Goal: Check status: Check status

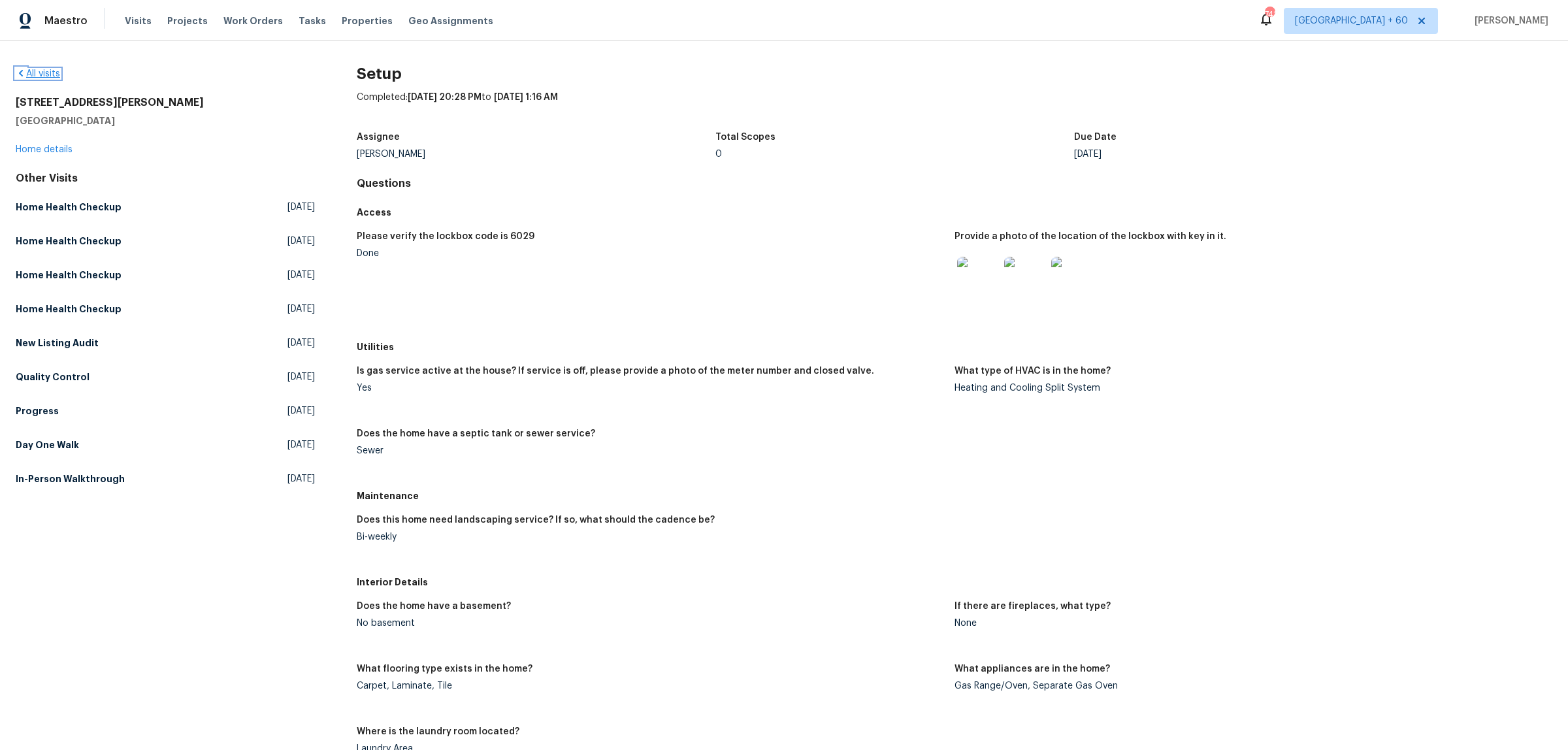
click at [52, 74] on link "All visits" at bounding box center [37, 74] width 44 height 9
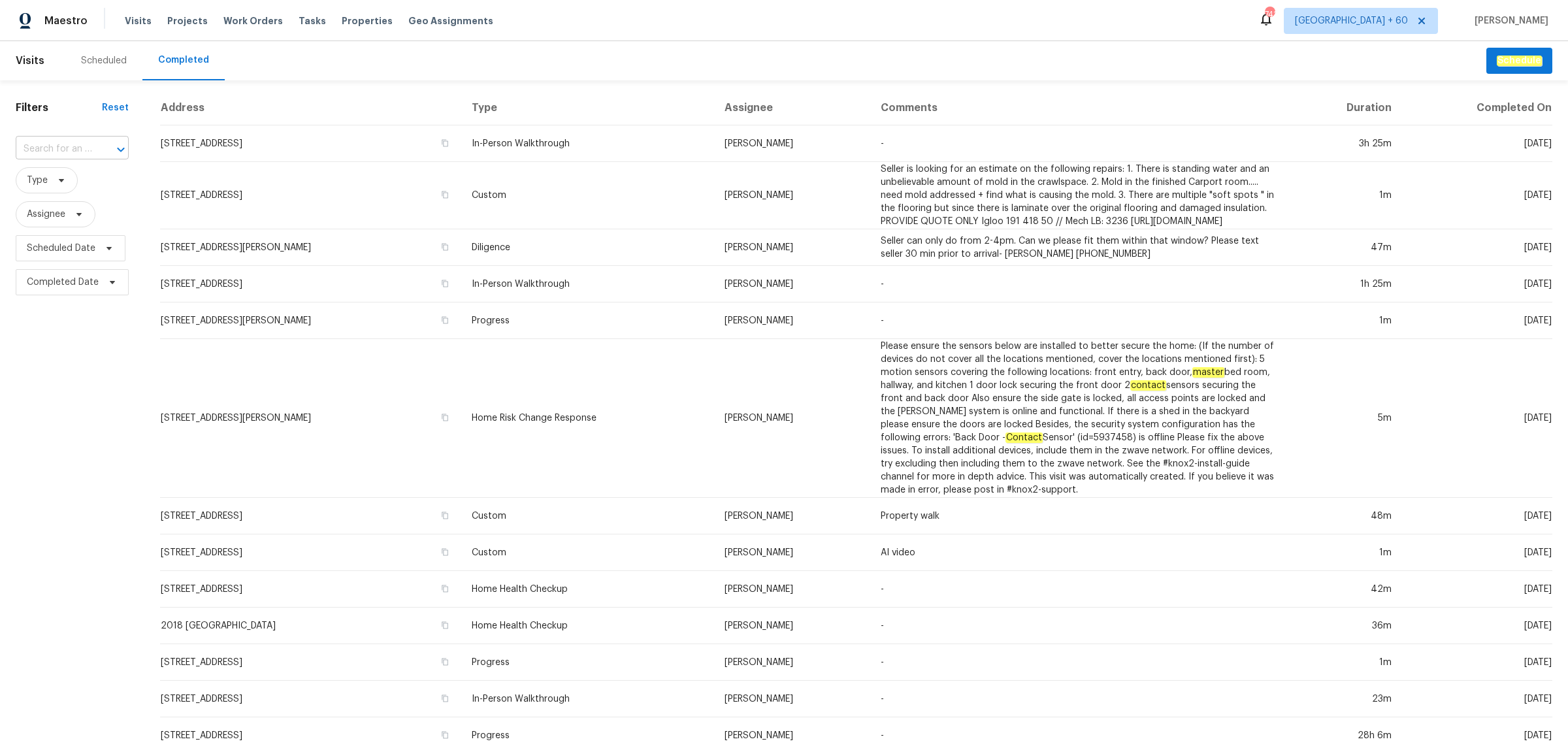
click at [47, 142] on input "text" at bounding box center [54, 149] width 76 height 20
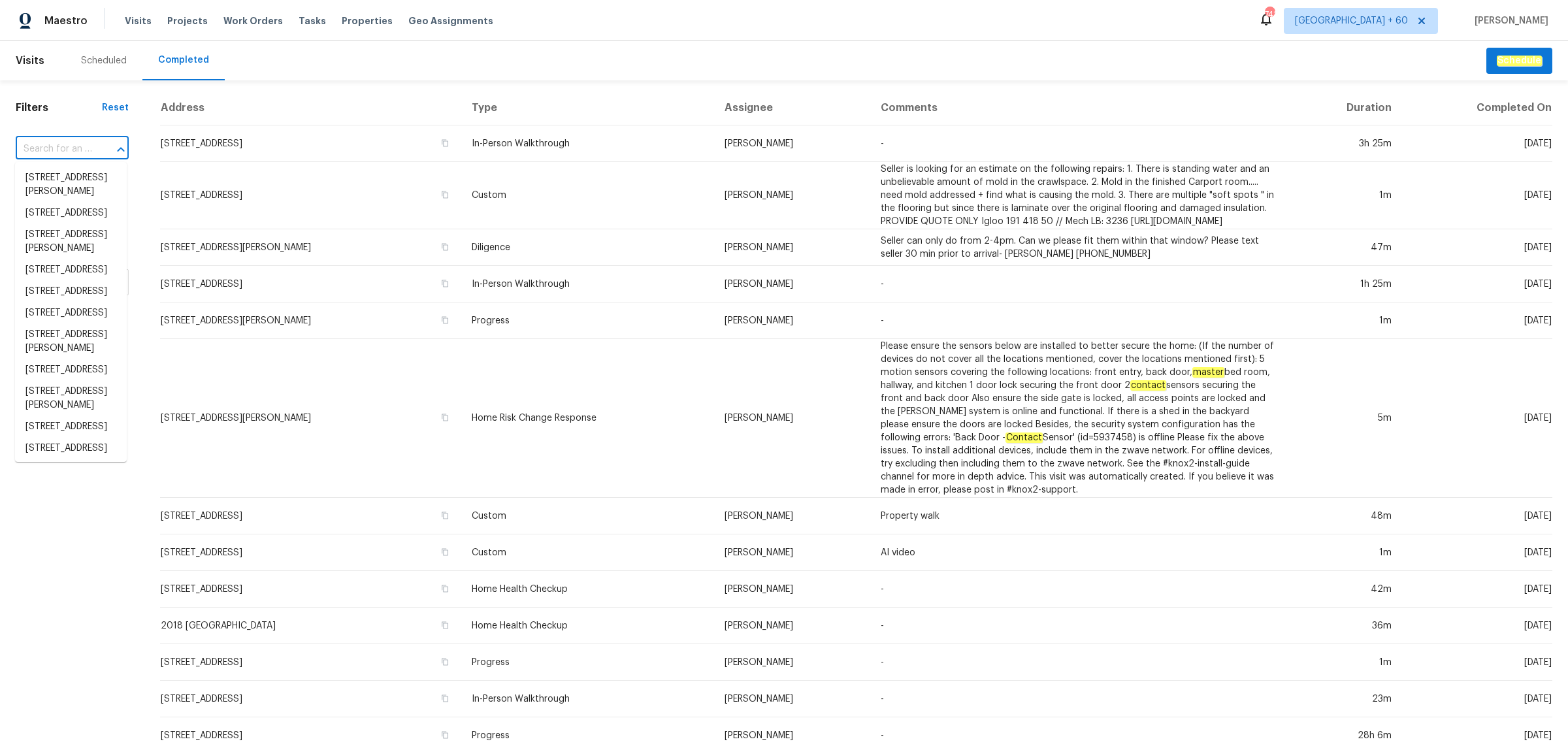
paste input "[STREET_ADDRESS]"
type input "[STREET_ADDRESS]"
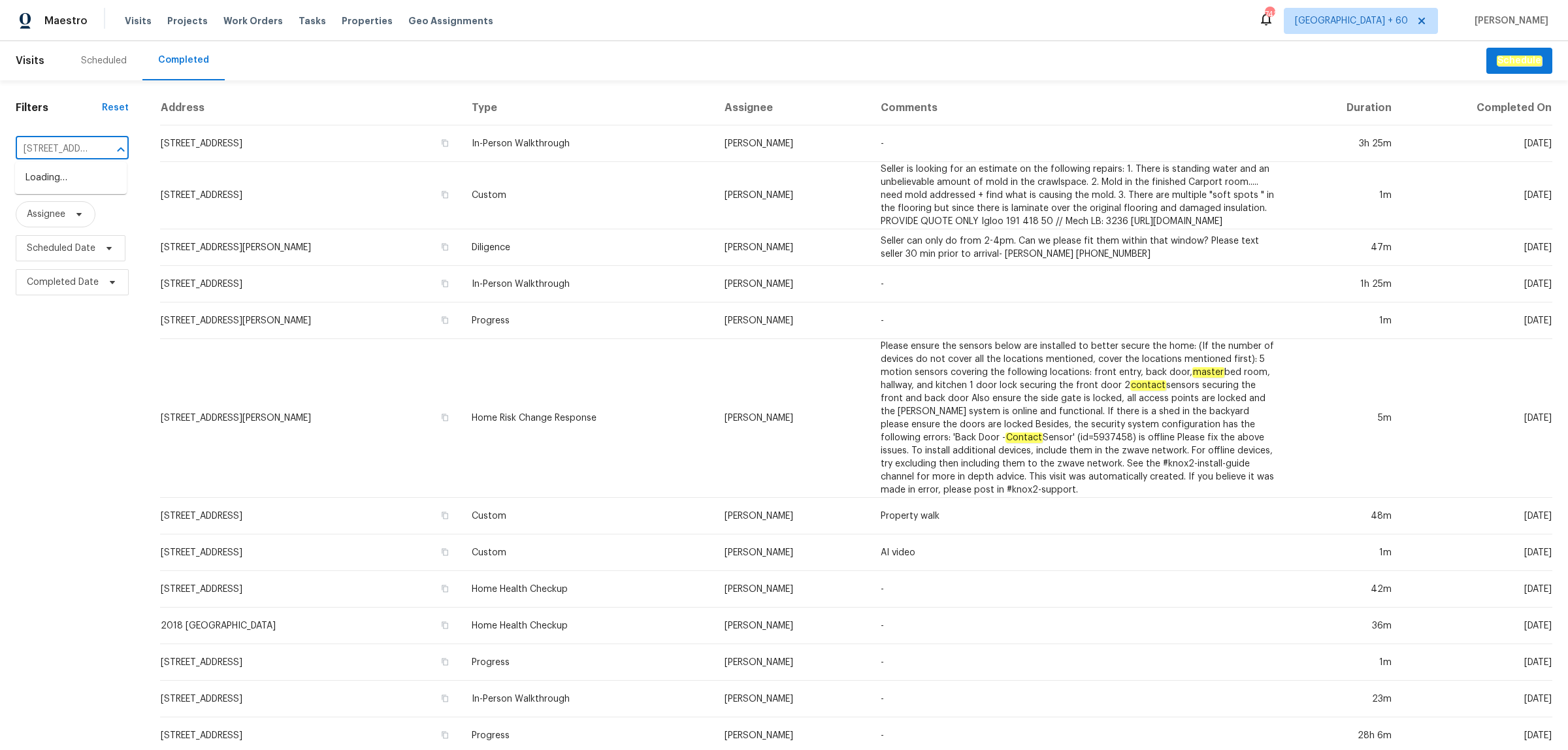
scroll to position [0, 92]
click at [77, 178] on li "[STREET_ADDRESS]" at bounding box center [71, 178] width 112 height 22
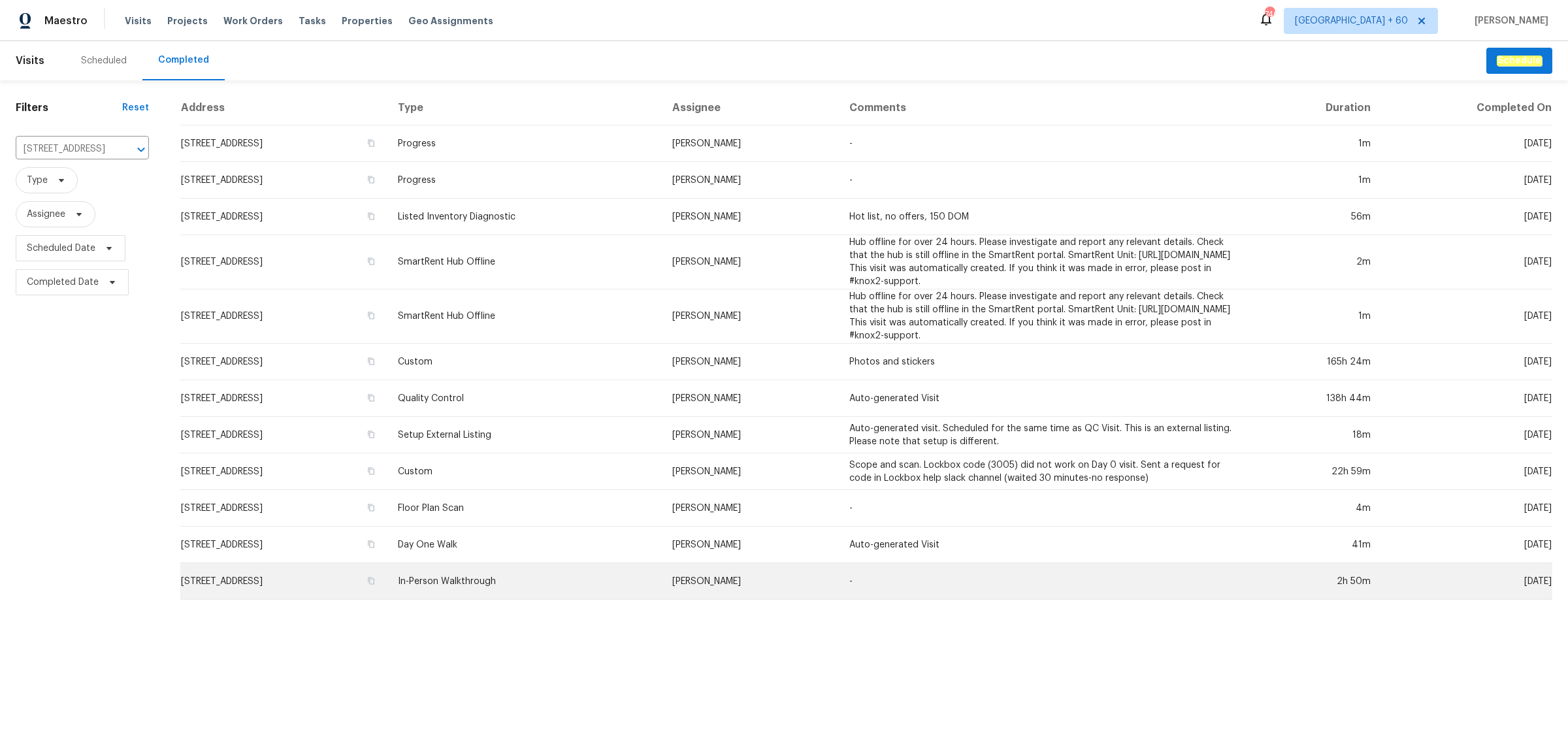
click at [565, 585] on td "In-Person Walkthrough" at bounding box center [524, 581] width 274 height 36
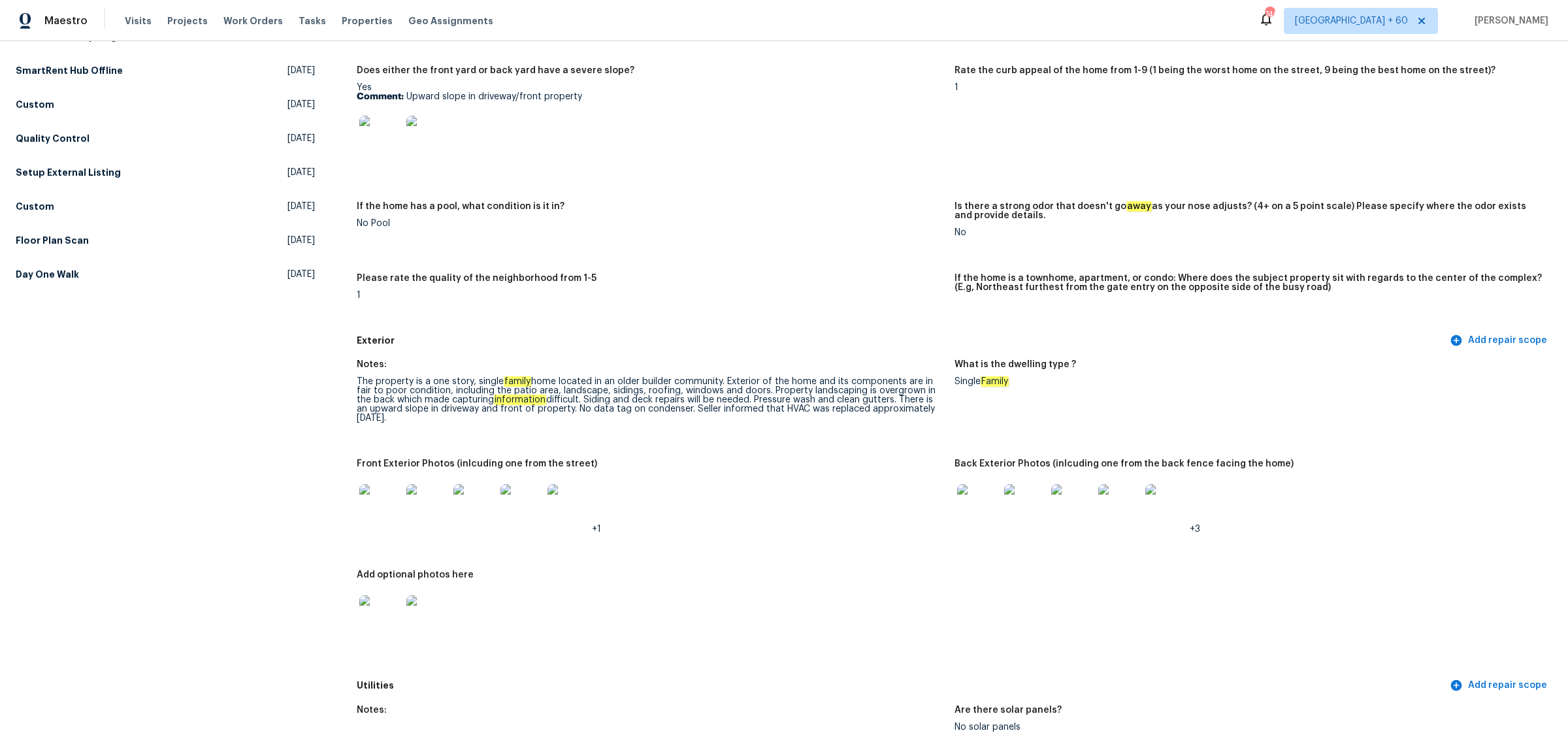
scroll to position [408, 0]
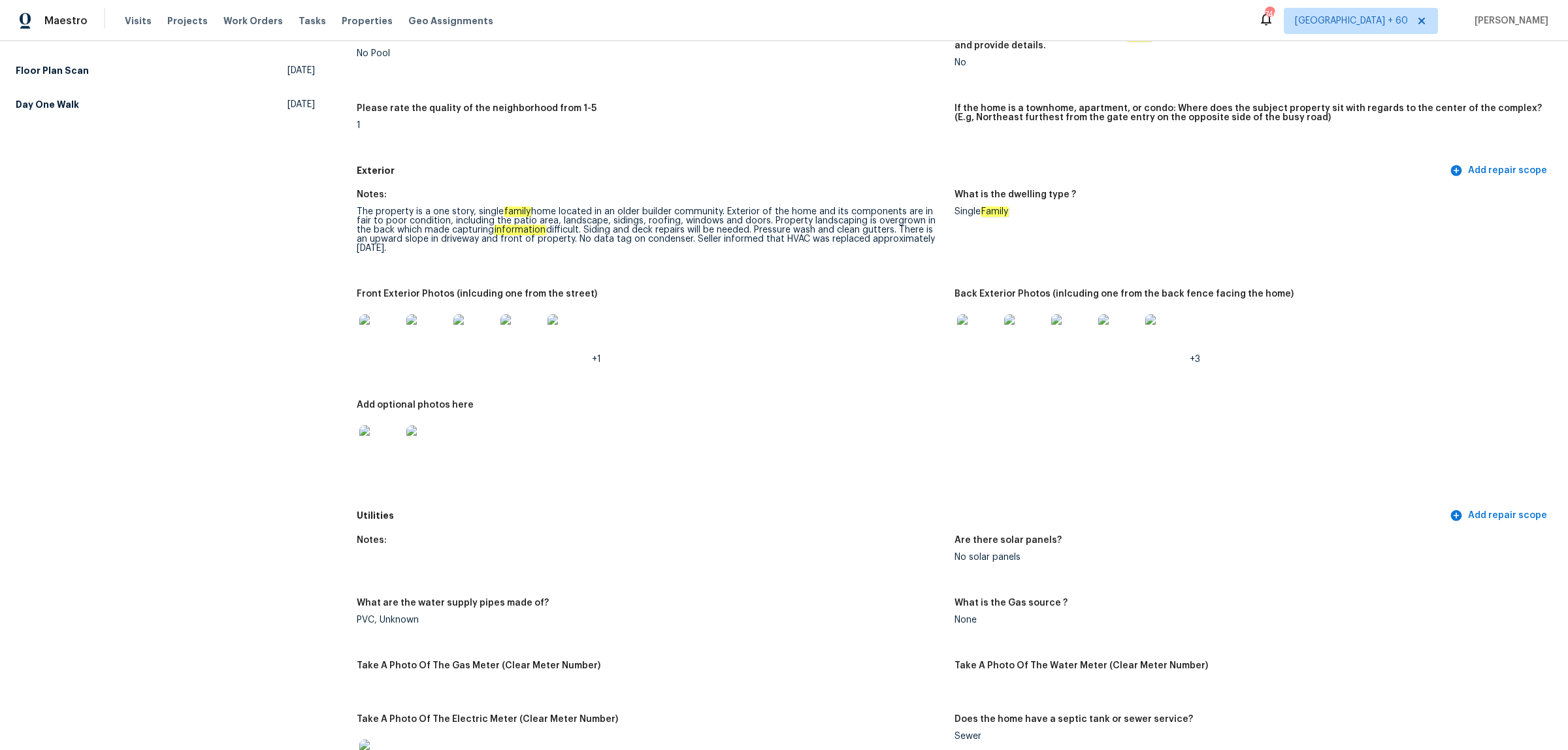
click at [377, 338] on img at bounding box center [381, 335] width 42 height 42
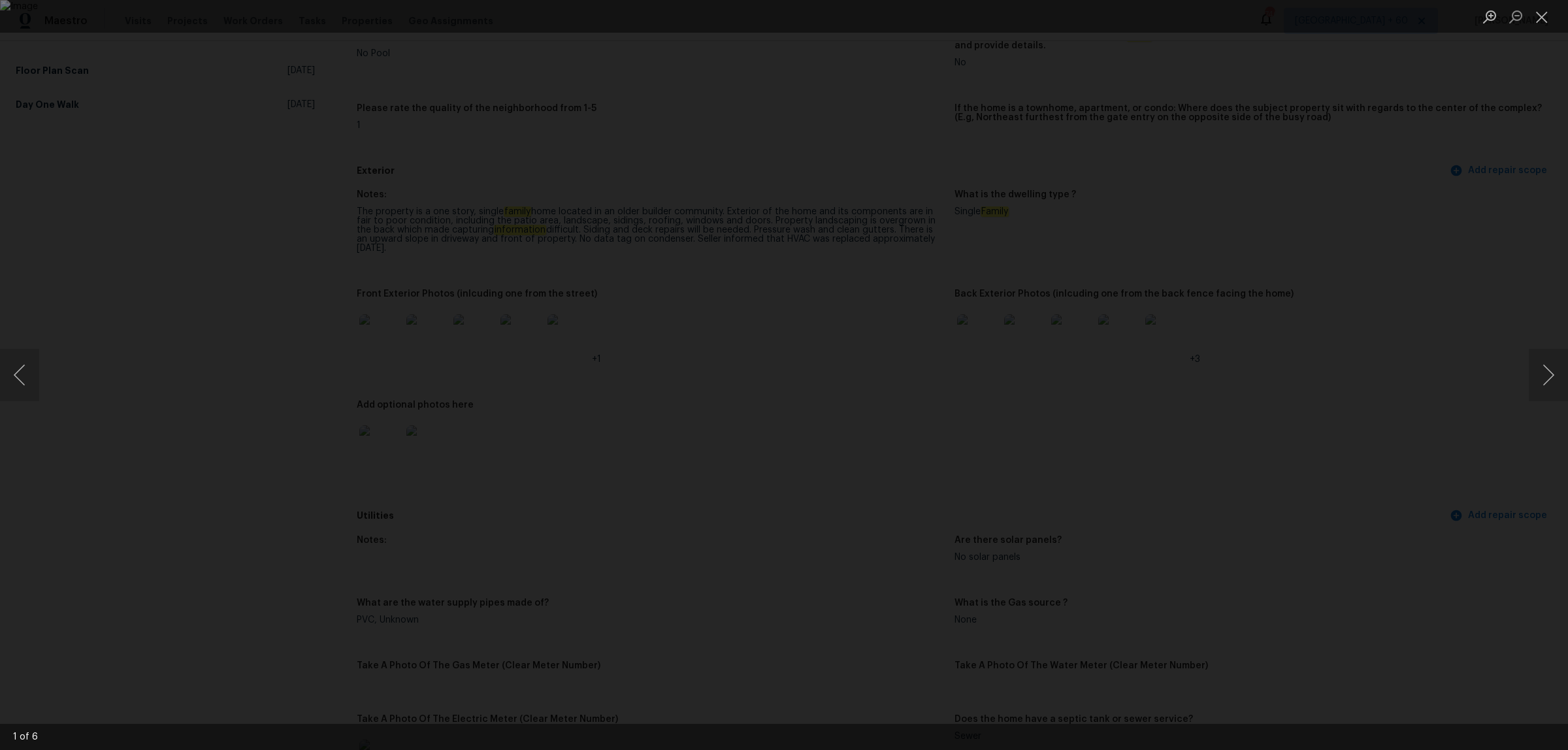
click at [1475, 93] on div "Lightbox" at bounding box center [784, 375] width 1568 height 750
